Goal: Find specific page/section: Find specific page/section

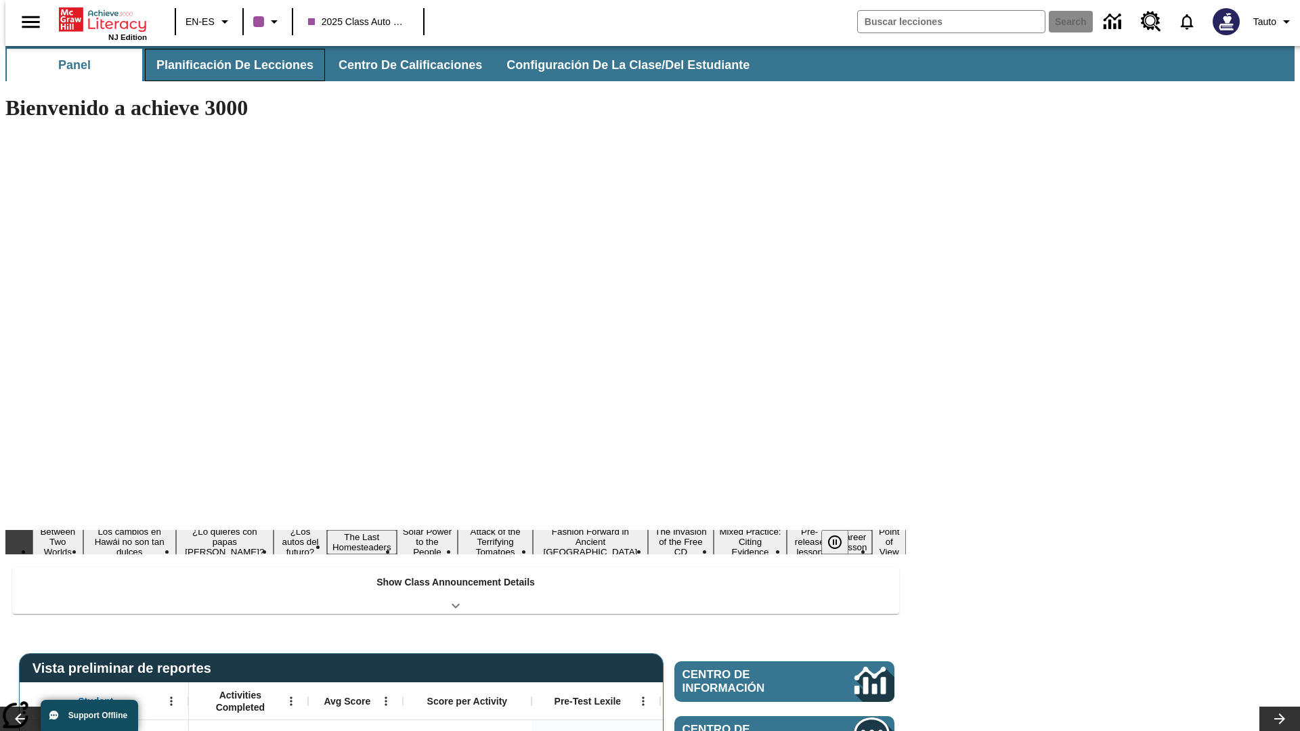
click at [227, 65] on span "Planificación de lecciones" at bounding box center [234, 66] width 157 height 16
